Goal: Transaction & Acquisition: Book appointment/travel/reservation

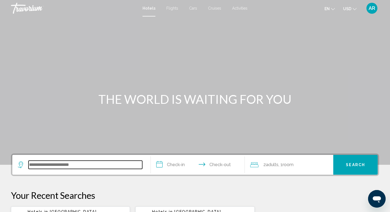
click at [78, 163] on input "Search widget" at bounding box center [85, 164] width 114 height 8
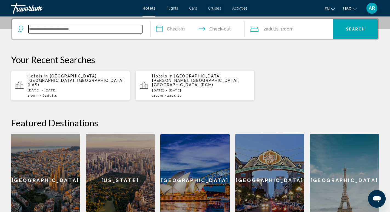
paste input "**********"
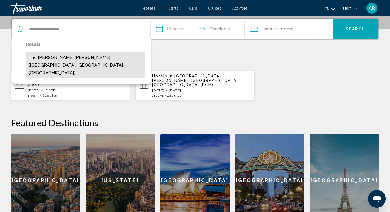
click at [97, 60] on button "The [PERSON_NAME] [PERSON_NAME] ([GEOGRAPHIC_DATA], [GEOGRAPHIC_DATA], [GEOGRAP…" at bounding box center [85, 65] width 119 height 26
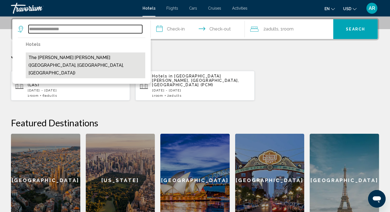
type input "**********"
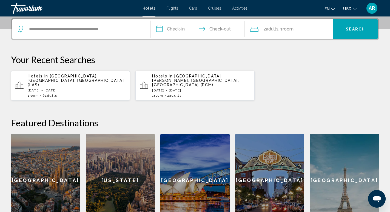
click at [186, 29] on input "**********" at bounding box center [199, 29] width 96 height 21
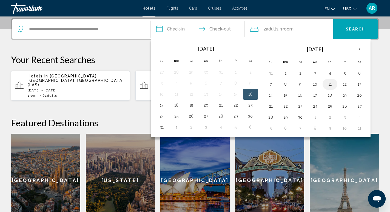
click at [329, 85] on button "11" at bounding box center [330, 84] width 9 height 8
click at [361, 85] on button "13" at bounding box center [359, 84] width 9 height 8
type input "**********"
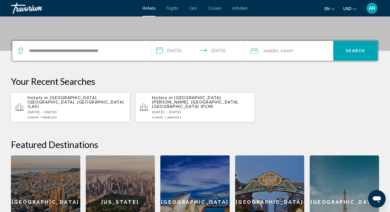
scroll to position [113, 0]
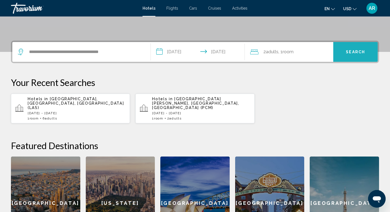
click at [356, 57] on button "Search" at bounding box center [355, 52] width 44 height 20
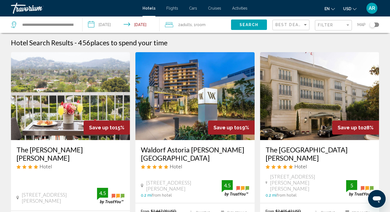
click at [354, 9] on icon "Change currency" at bounding box center [355, 9] width 4 height 2
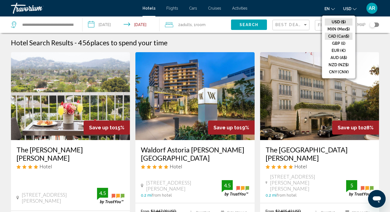
click at [345, 35] on button "CAD (Can$)" at bounding box center [339, 36] width 28 height 7
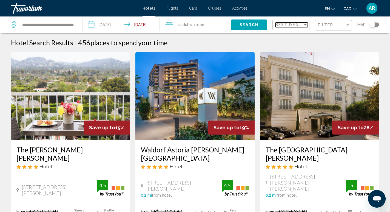
click at [304, 26] on div "Sort by" at bounding box center [305, 24] width 5 height 4
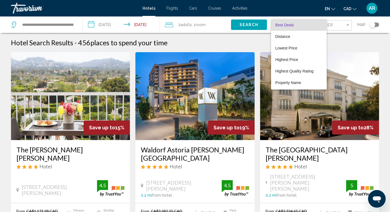
click at [69, 27] on div at bounding box center [195, 106] width 390 height 212
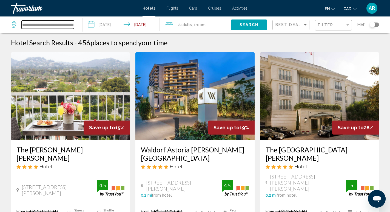
click at [69, 25] on input "**********" at bounding box center [48, 25] width 52 height 8
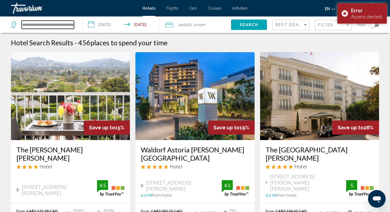
type input "**********"
click at [13, 24] on icon "Search widget" at bounding box center [14, 24] width 7 height 7
click at [36, 8] on div "Travorium" at bounding box center [38, 8] width 55 height 11
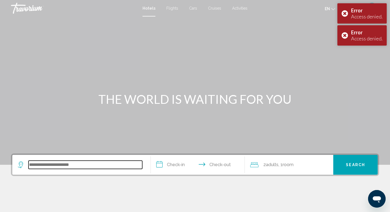
click at [69, 163] on input "Search widget" at bounding box center [85, 164] width 114 height 8
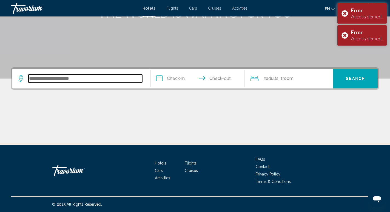
scroll to position [86, 0]
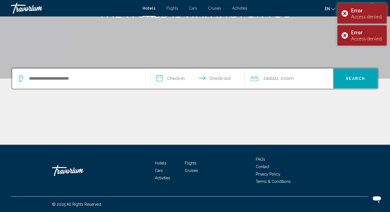
click at [173, 78] on input "**********" at bounding box center [199, 79] width 96 height 21
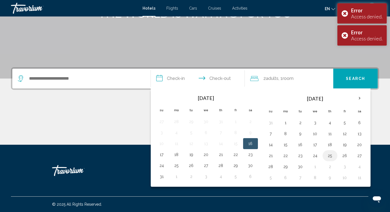
click at [330, 155] on button "25" at bounding box center [330, 156] width 9 height 8
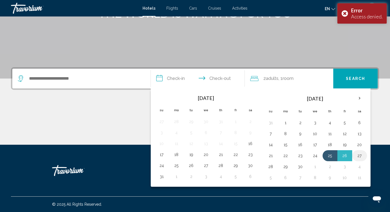
click at [364, 156] on td "27" at bounding box center [359, 155] width 15 height 11
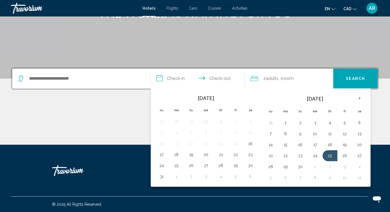
click at [110, 107] on div "Main content" at bounding box center [195, 123] width 368 height 41
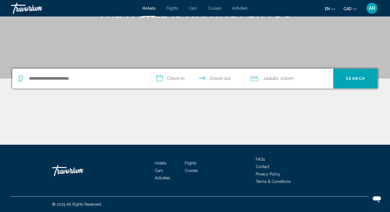
click at [124, 85] on div "Search widget" at bounding box center [81, 79] width 127 height 20
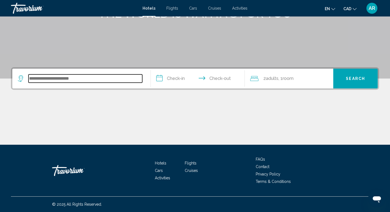
click at [92, 78] on input "Search widget" at bounding box center [85, 78] width 114 height 8
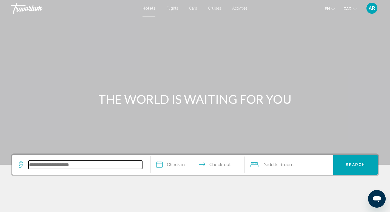
scroll to position [0, 0]
click at [100, 163] on input "Search widget" at bounding box center [85, 164] width 114 height 8
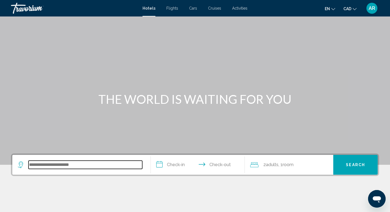
scroll to position [86, 0]
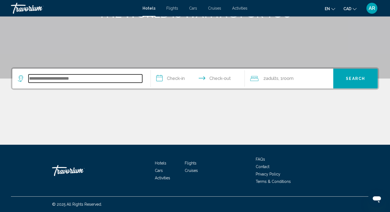
type input "*"
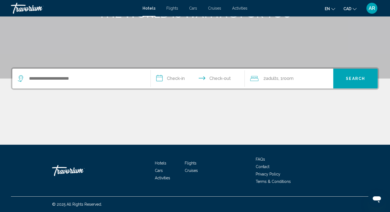
click at [104, 141] on div "Main content" at bounding box center [195, 123] width 368 height 41
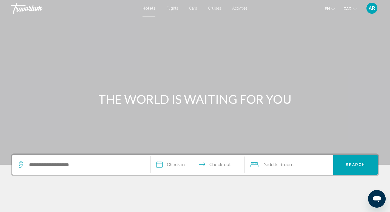
scroll to position [0, 0]
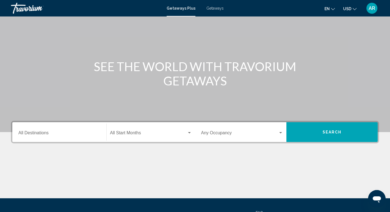
click at [74, 137] on div "Destination All Destinations" at bounding box center [59, 131] width 82 height 17
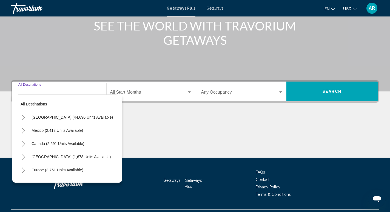
scroll to position [86, 0]
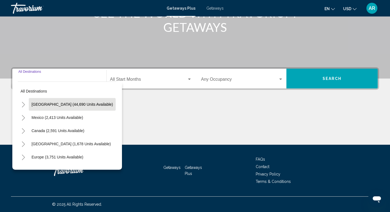
click at [69, 103] on span "United States (44,690 units available)" at bounding box center [72, 104] width 81 height 4
type input "**********"
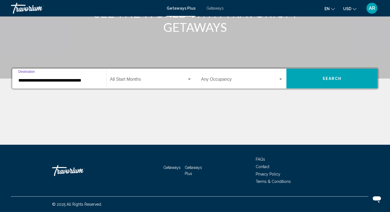
click at [160, 78] on span "Search widget" at bounding box center [148, 80] width 77 height 5
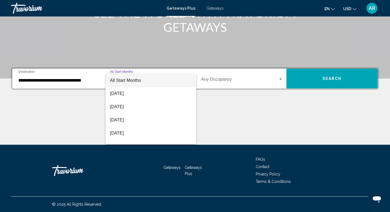
click at [248, 98] on div at bounding box center [195, 106] width 390 height 212
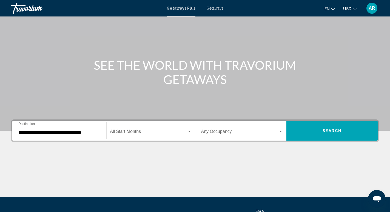
scroll to position [35, 0]
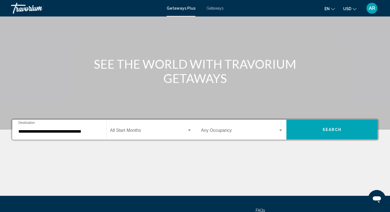
click at [76, 132] on input "**********" at bounding box center [59, 131] width 82 height 5
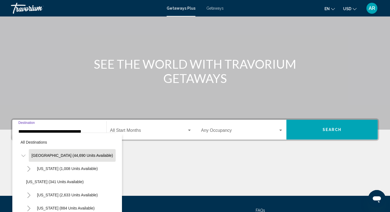
scroll to position [84, 0]
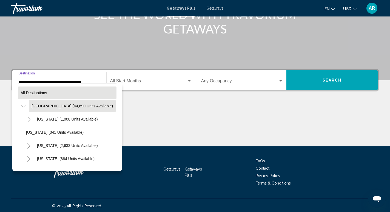
click at [38, 93] on span "All destinations" at bounding box center [34, 92] width 27 height 4
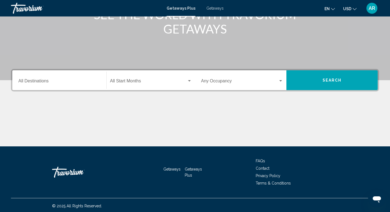
scroll to position [86, 0]
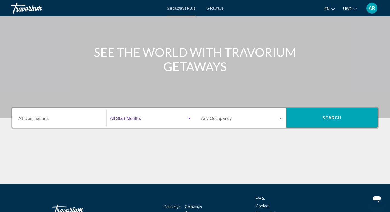
click at [133, 121] on span "Search widget" at bounding box center [148, 119] width 77 height 5
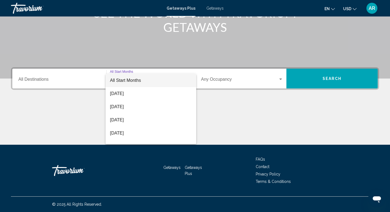
click at [201, 109] on div at bounding box center [195, 106] width 390 height 212
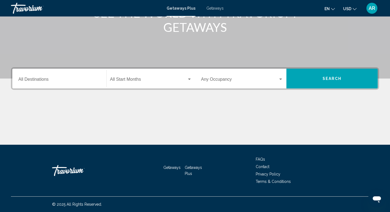
click at [250, 83] on div "Occupancy Any Occupancy" at bounding box center [242, 78] width 82 height 17
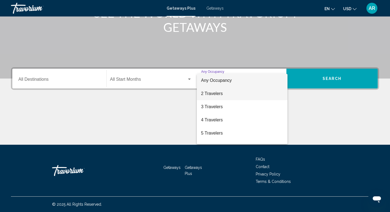
click at [249, 92] on span "2 Travelers" at bounding box center [242, 93] width 82 height 13
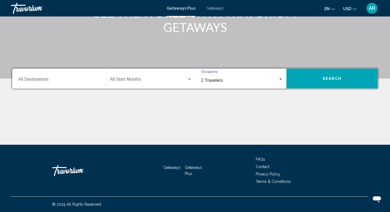
click at [316, 80] on button "Search" at bounding box center [331, 79] width 91 height 20
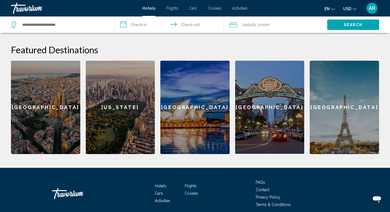
scroll to position [213, 0]
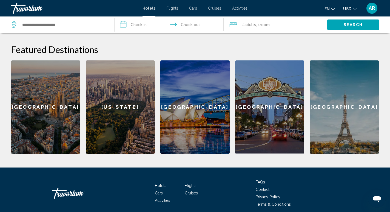
click at [266, 93] on div "[GEOGRAPHIC_DATA]" at bounding box center [269, 106] width 69 height 93
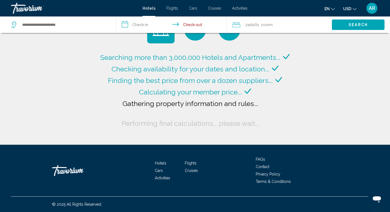
type input "**********"
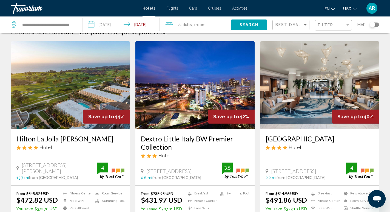
scroll to position [11, 0]
click at [352, 7] on button "USD USD ($) MXN (Mex$) CAD (Can$) GBP (£) EUR (€) AUD (A$) NZD (NZ$) CNY (CN¥)" at bounding box center [349, 9] width 13 height 8
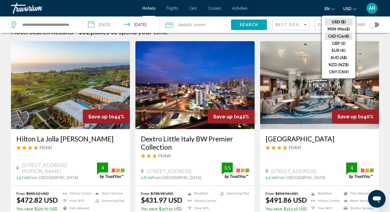
click at [341, 38] on button "CAD (Can$)" at bounding box center [339, 36] width 28 height 7
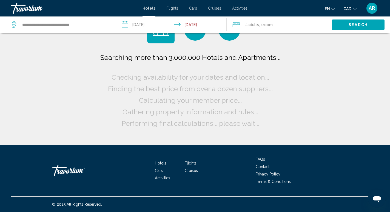
scroll to position [0, 0]
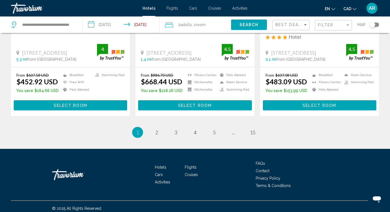
scroll to position [738, 0]
